Goal: Check status

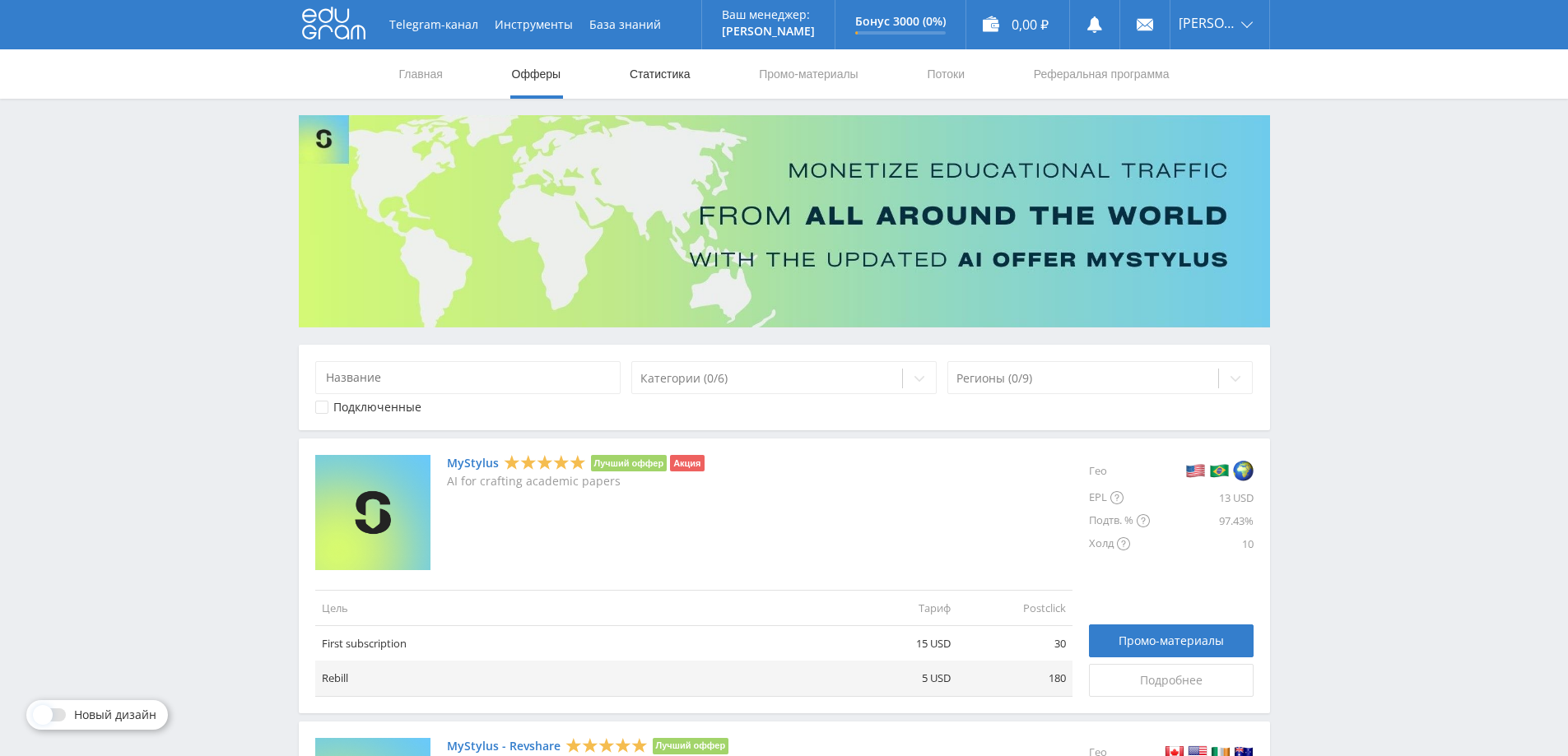
click at [643, 64] on link "Статистика" at bounding box center [660, 73] width 64 height 49
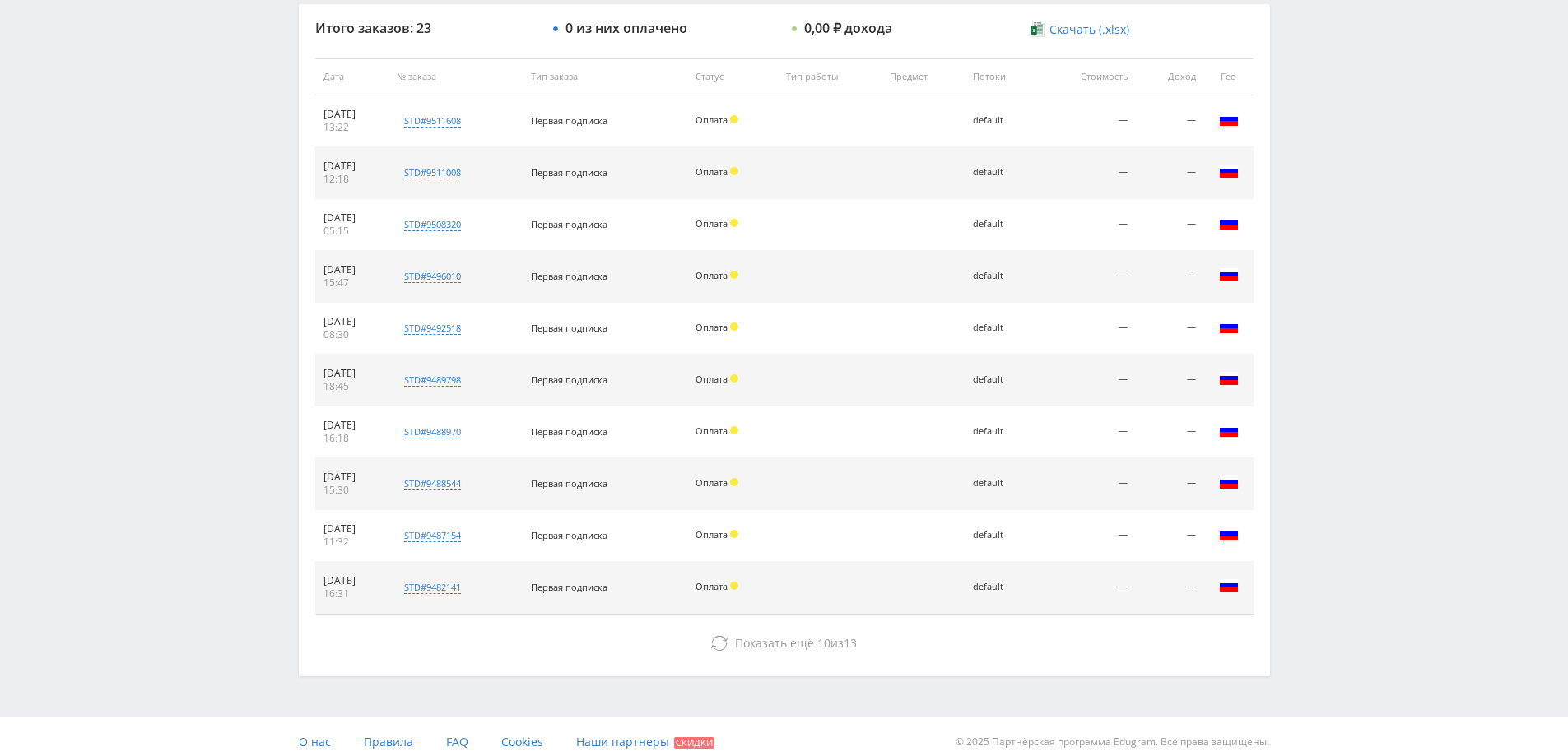
scroll to position [626, 0]
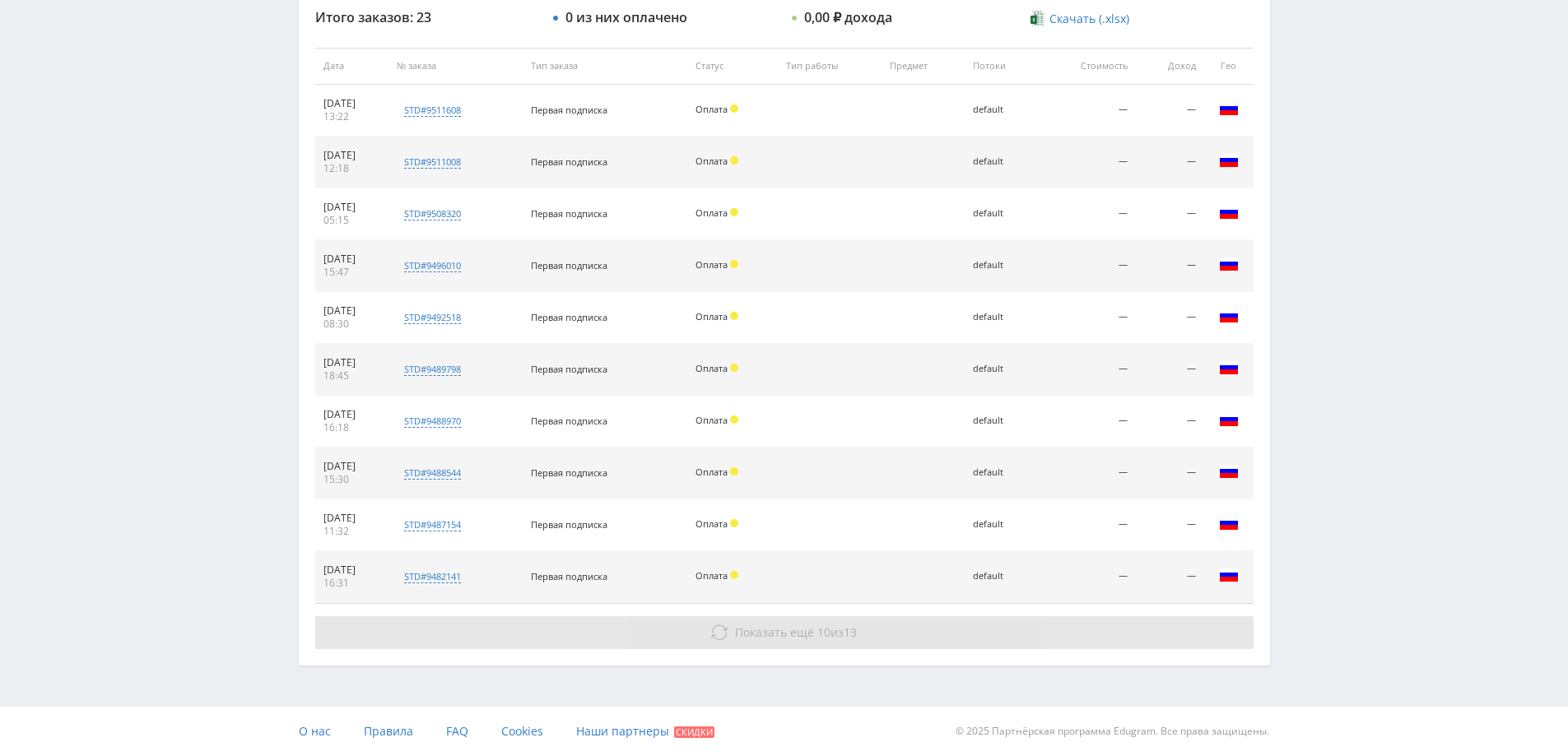
click at [799, 635] on span "Показать ещё" at bounding box center [774, 632] width 79 height 16
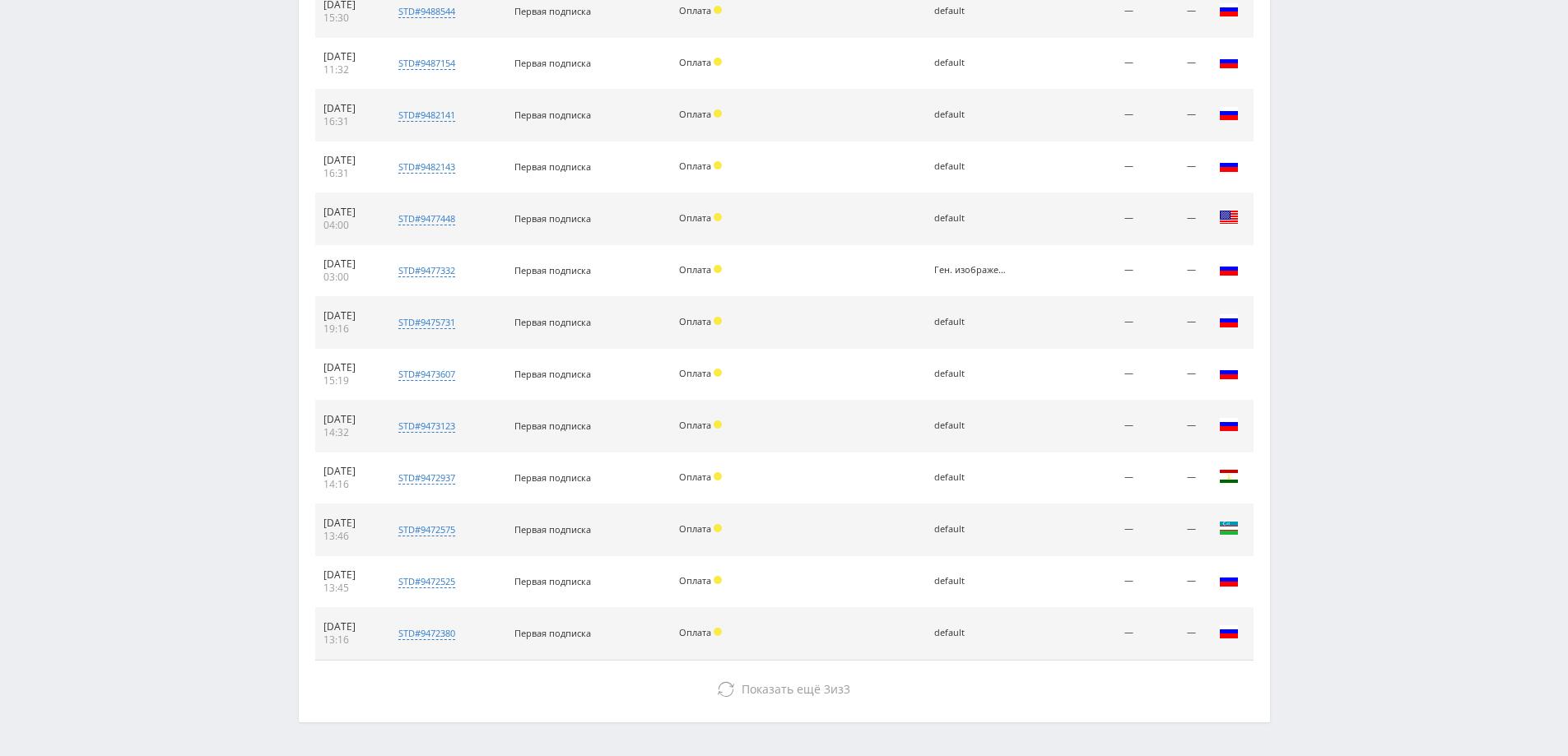
scroll to position [1144, 0]
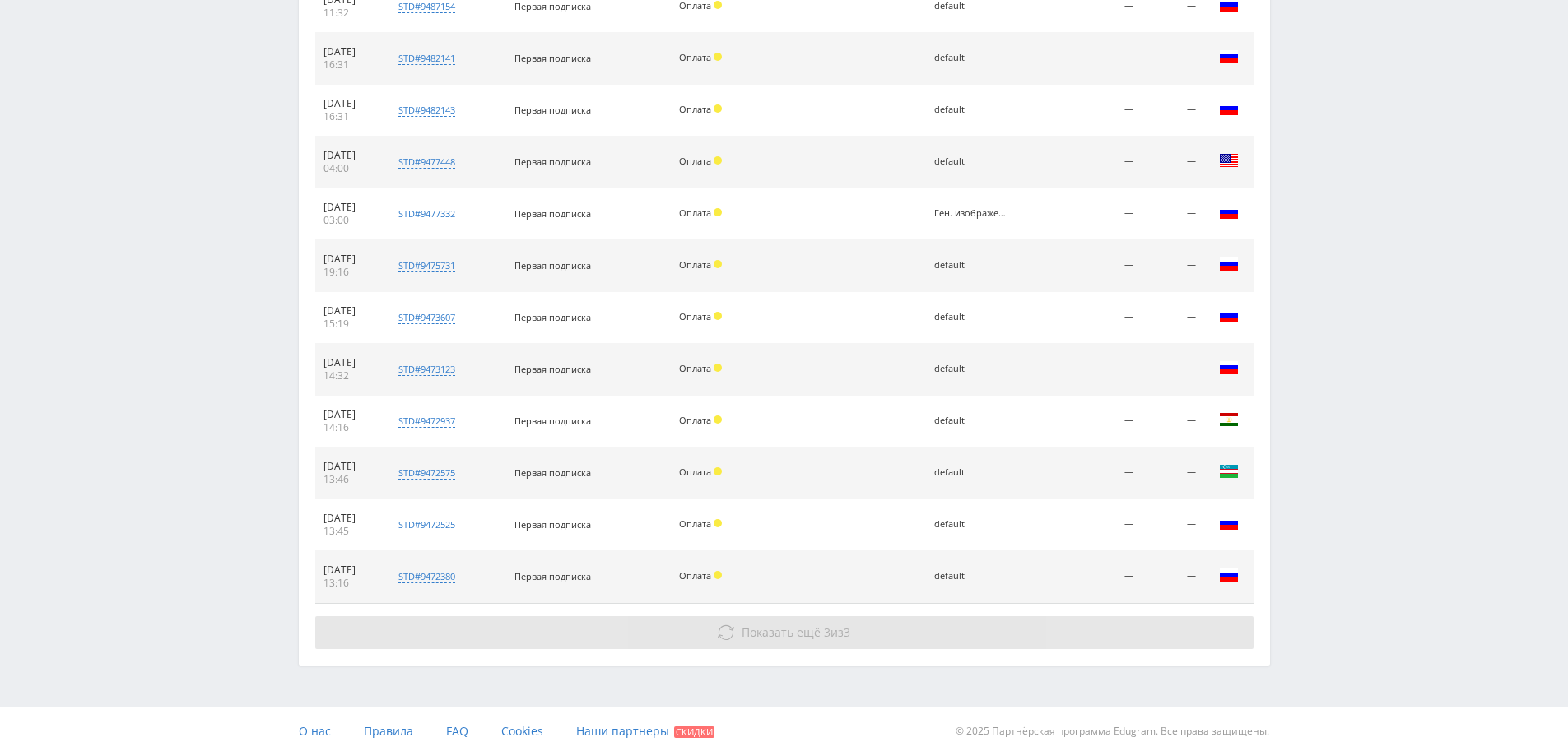
click at [838, 622] on button "Показать ещё 3 из 3" at bounding box center [785, 633] width 939 height 33
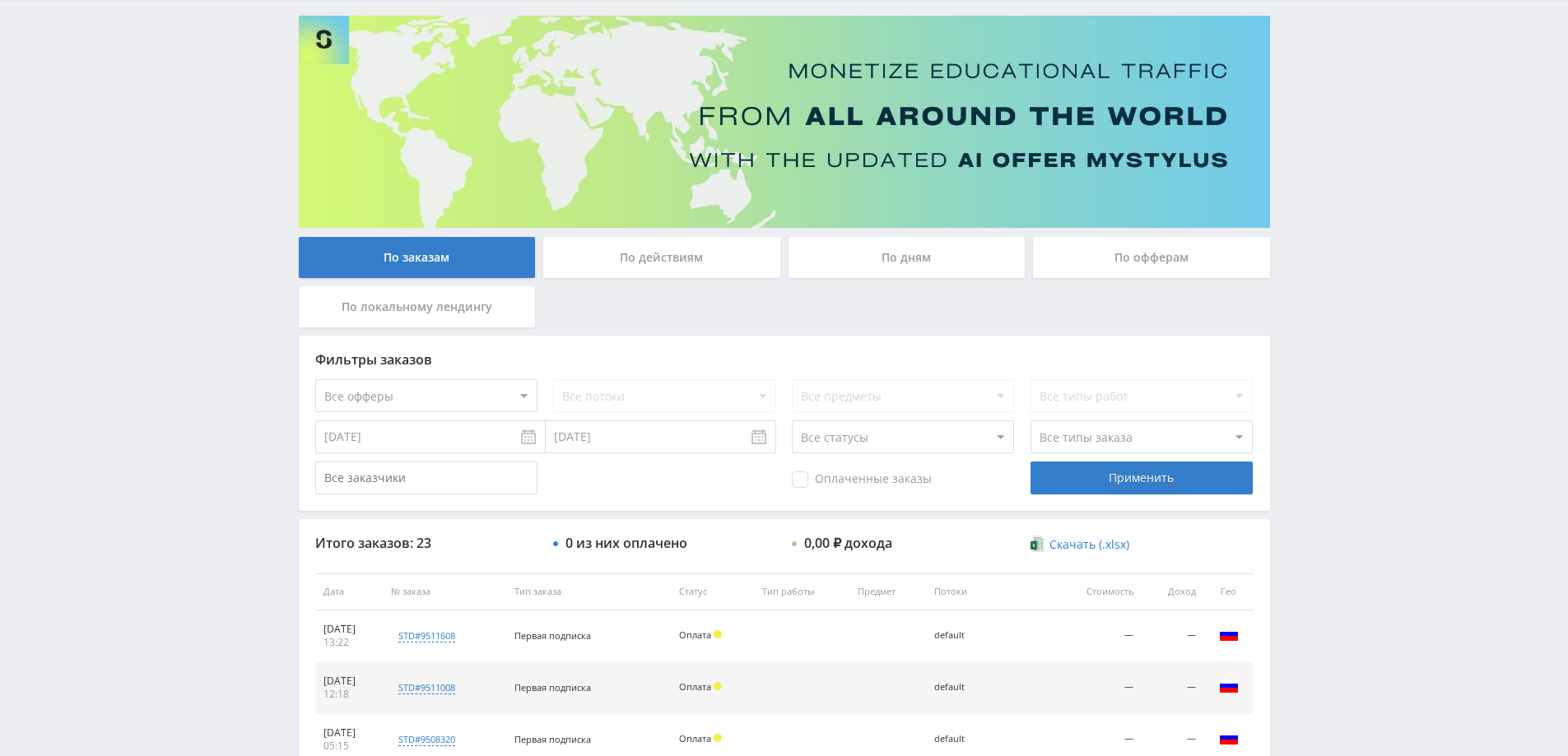
scroll to position [0, 0]
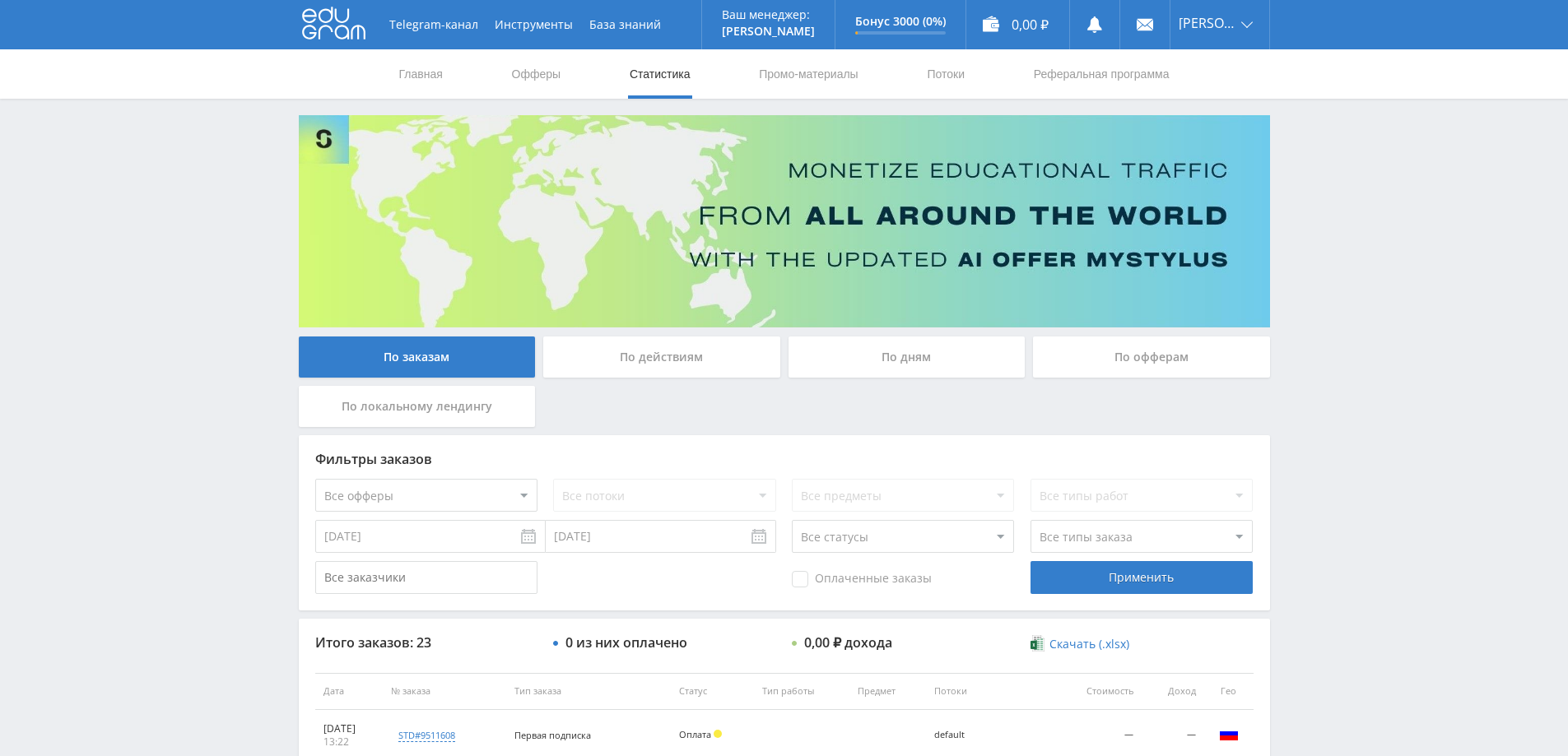
click at [695, 355] on div "По действиям" at bounding box center [662, 357] width 237 height 41
click at [0, 0] on input "По действиям" at bounding box center [0, 0] width 0 height 0
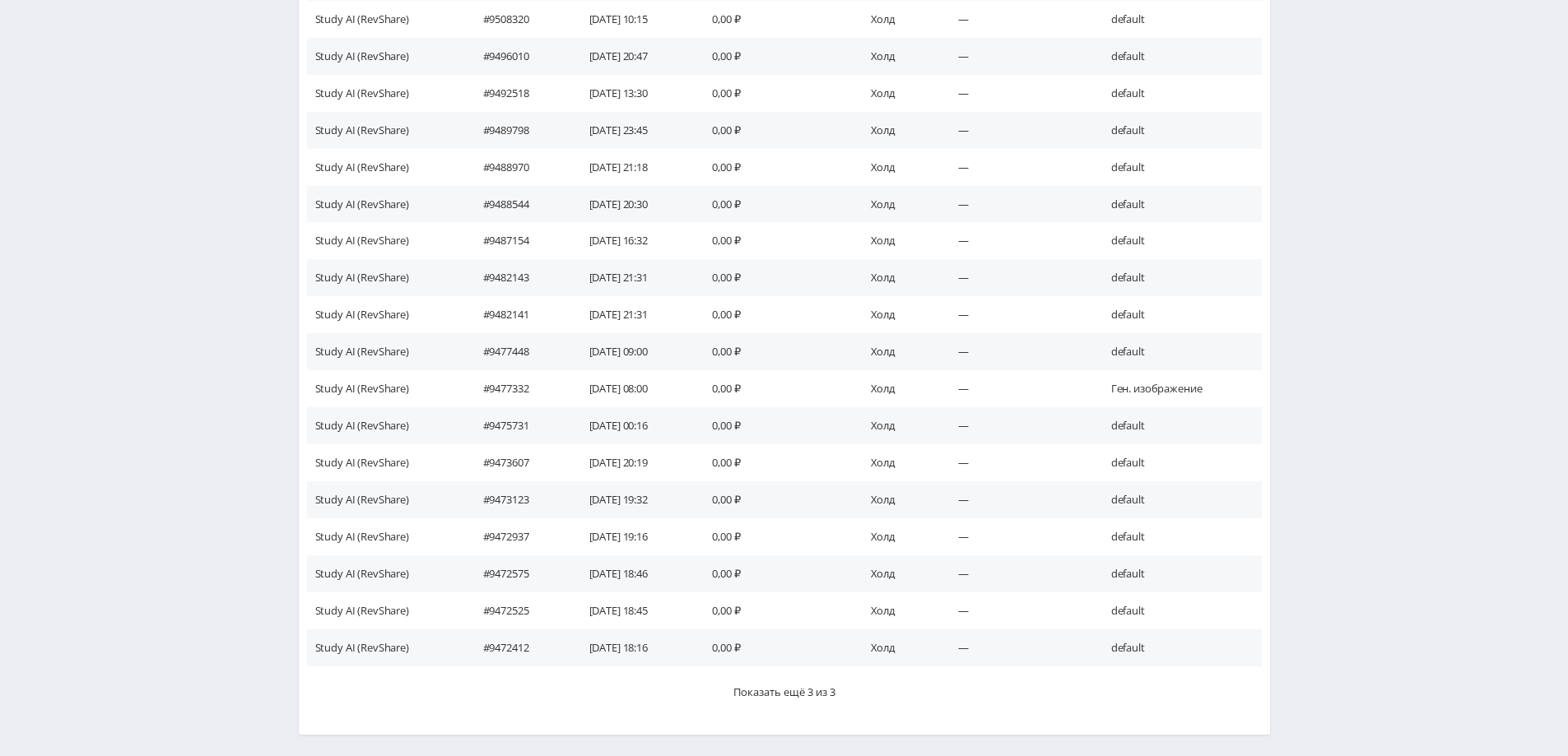
scroll to position [810, 0]
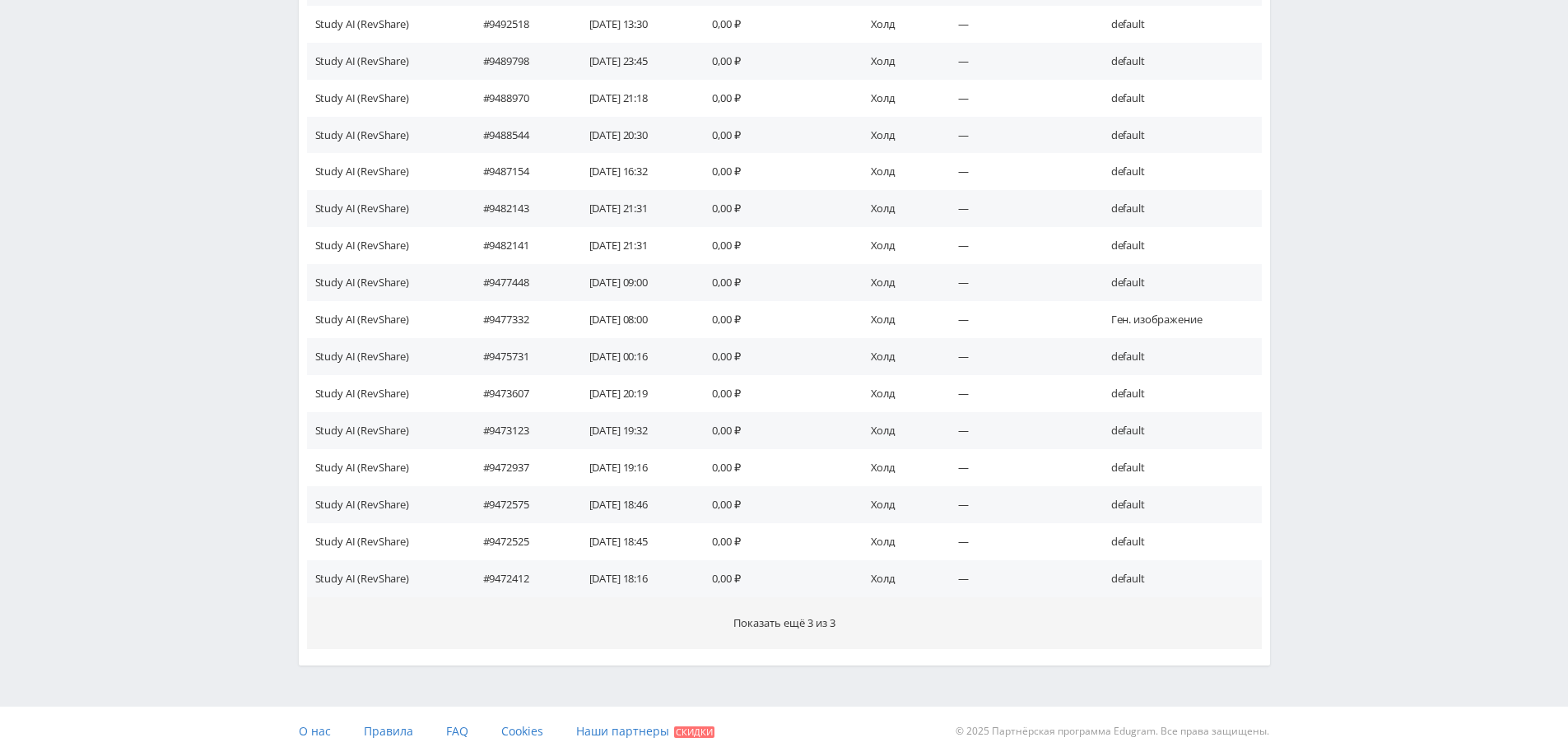
click at [803, 634] on button "Показать ещё 3 из 3" at bounding box center [785, 624] width 955 height 52
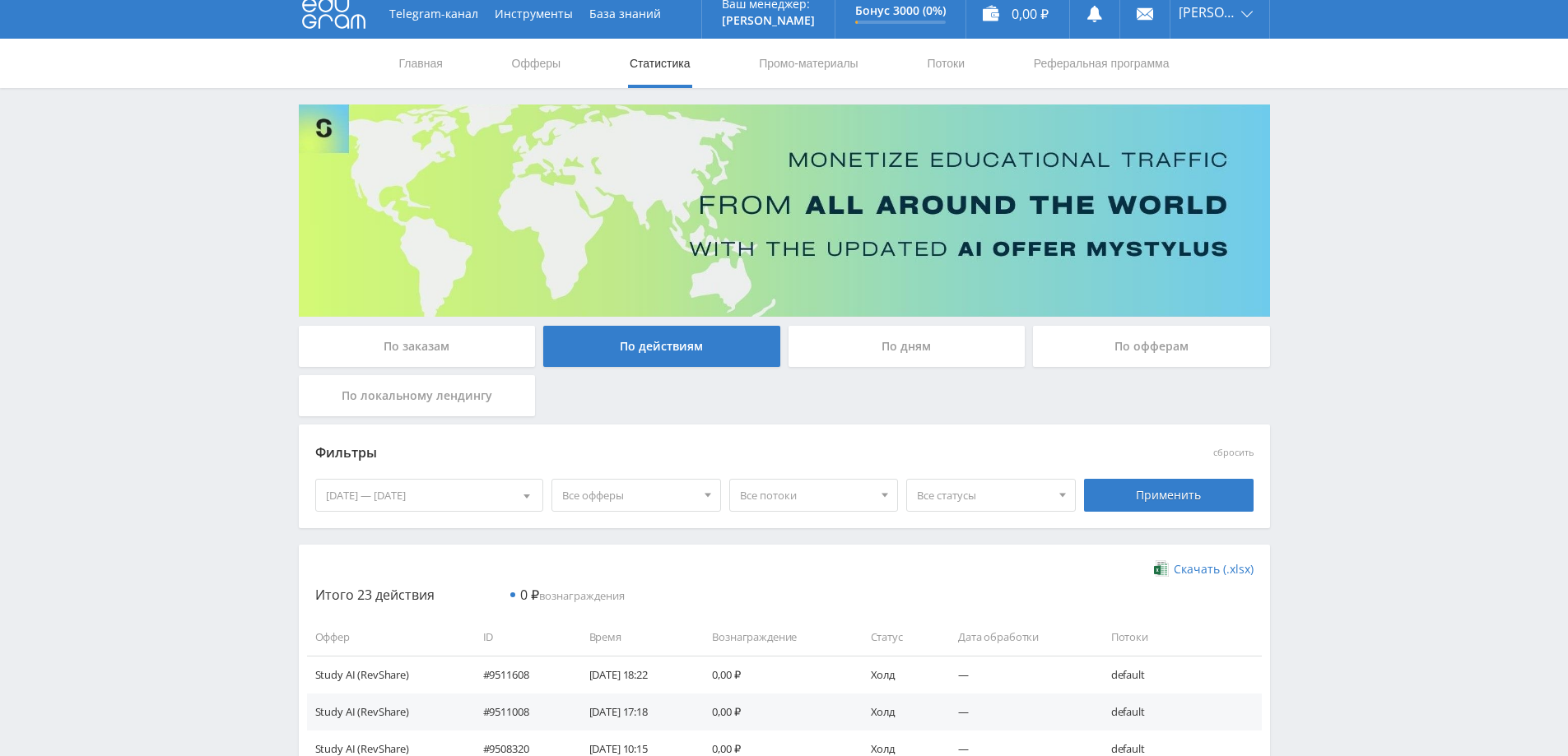
scroll to position [0, 0]
